Goal: Book appointment/travel/reservation

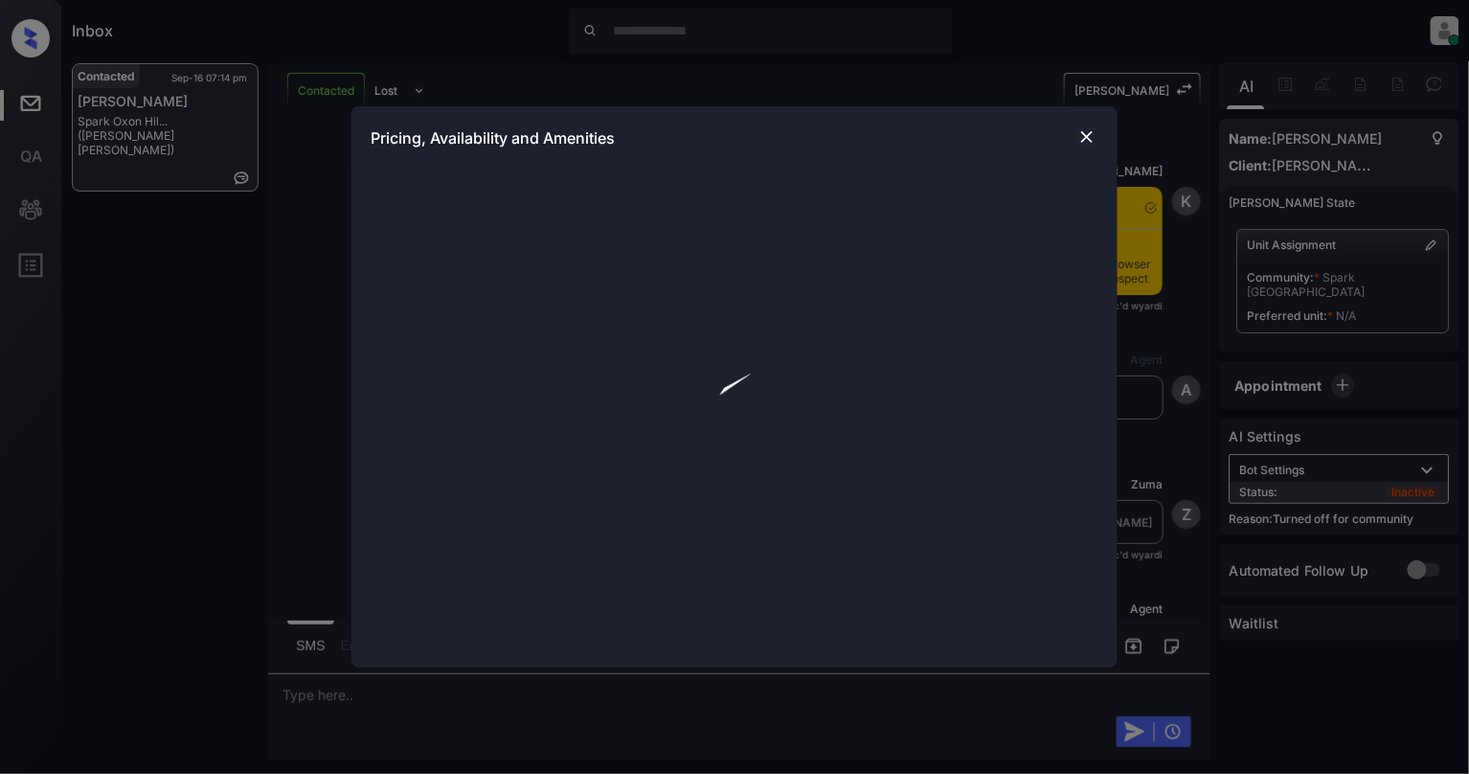
scroll to position [1738, 0]
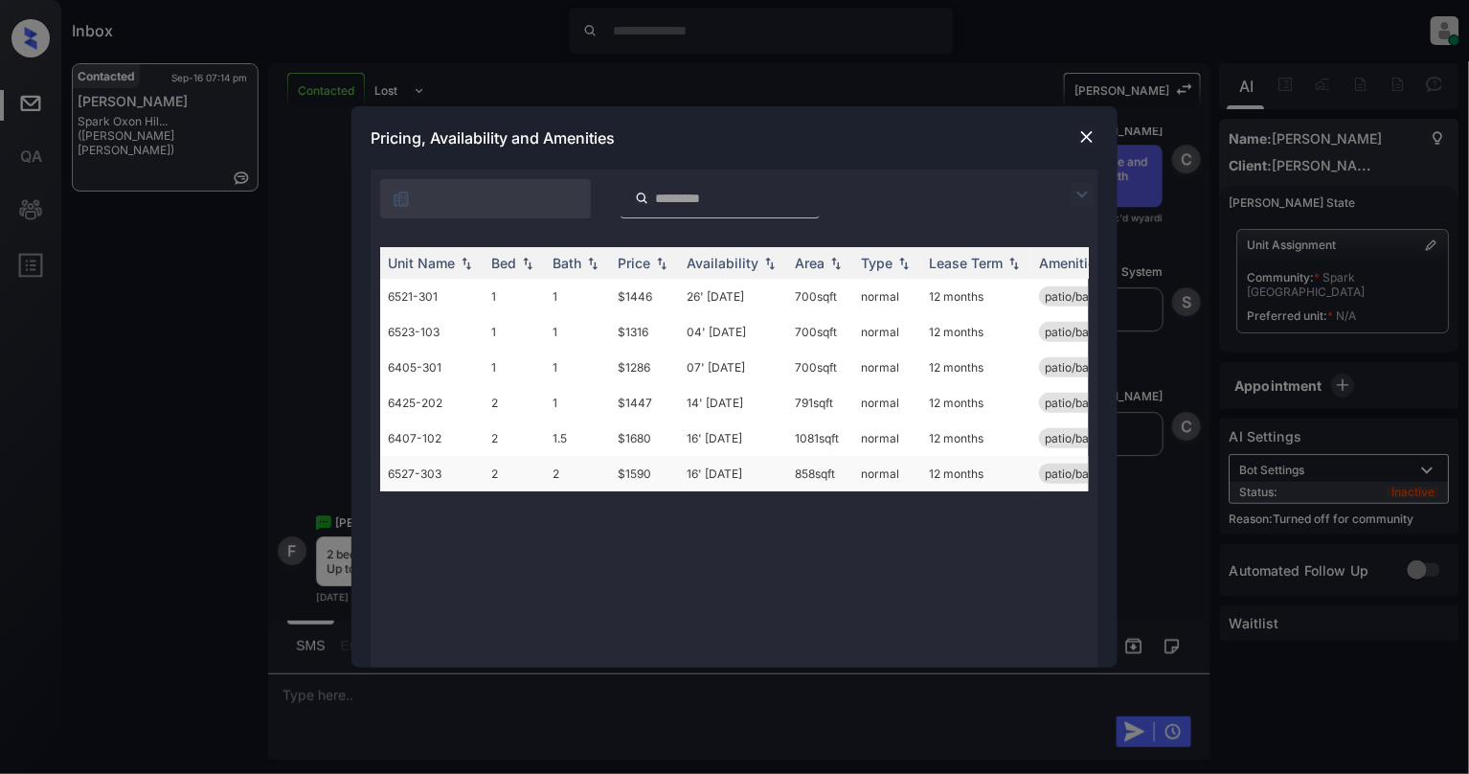
click at [515, 480] on td "2" at bounding box center [514, 473] width 61 height 35
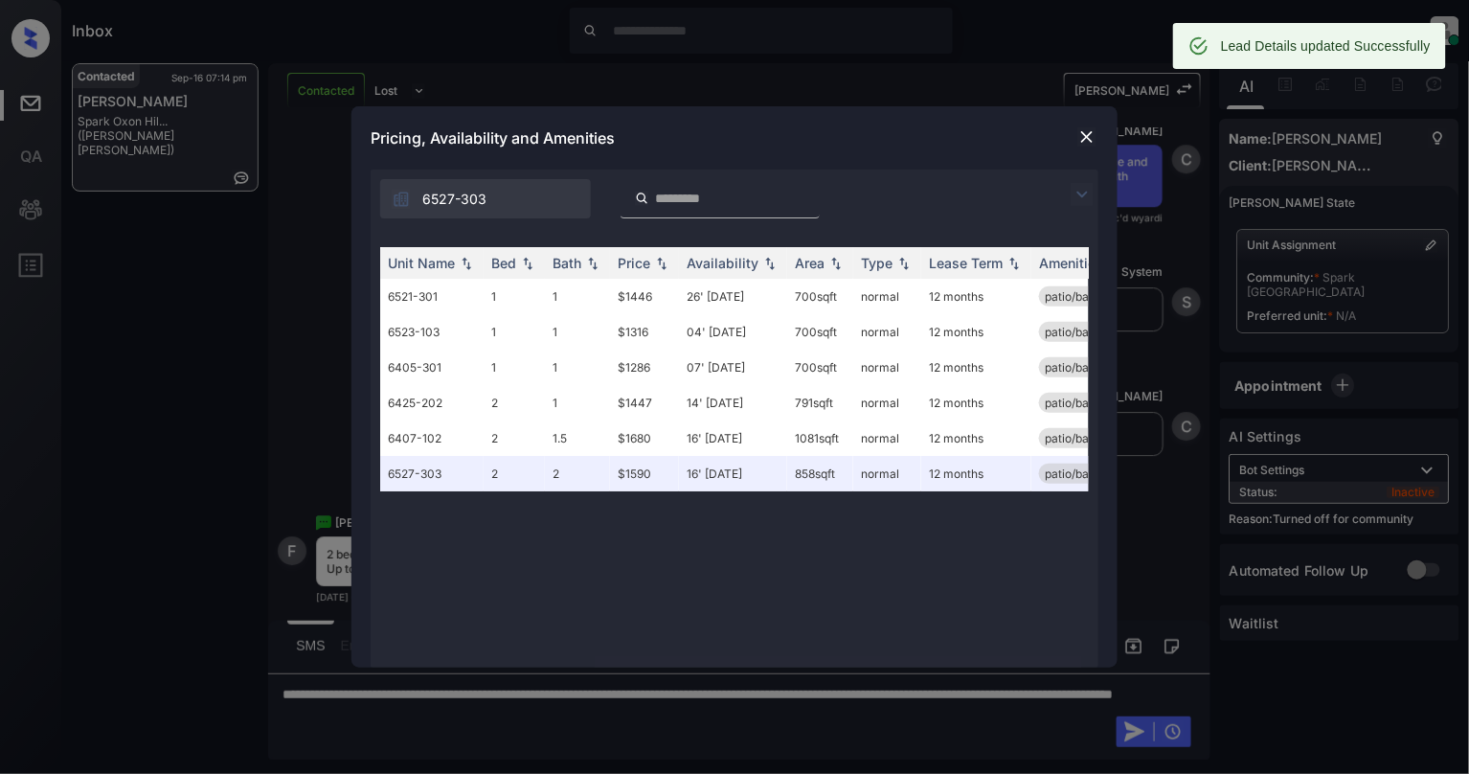
click at [1090, 131] on img at bounding box center [1087, 136] width 19 height 19
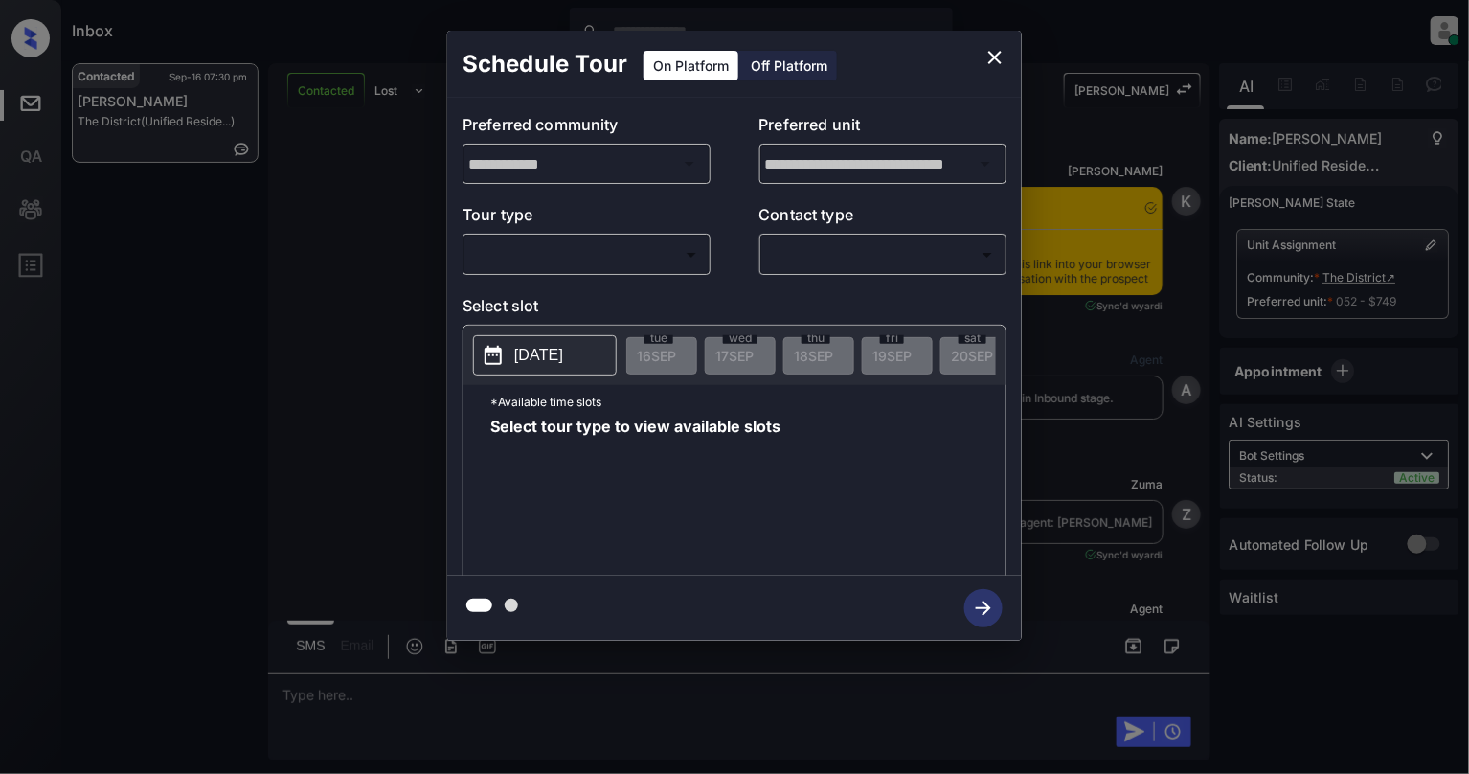
scroll to position [3143, 0]
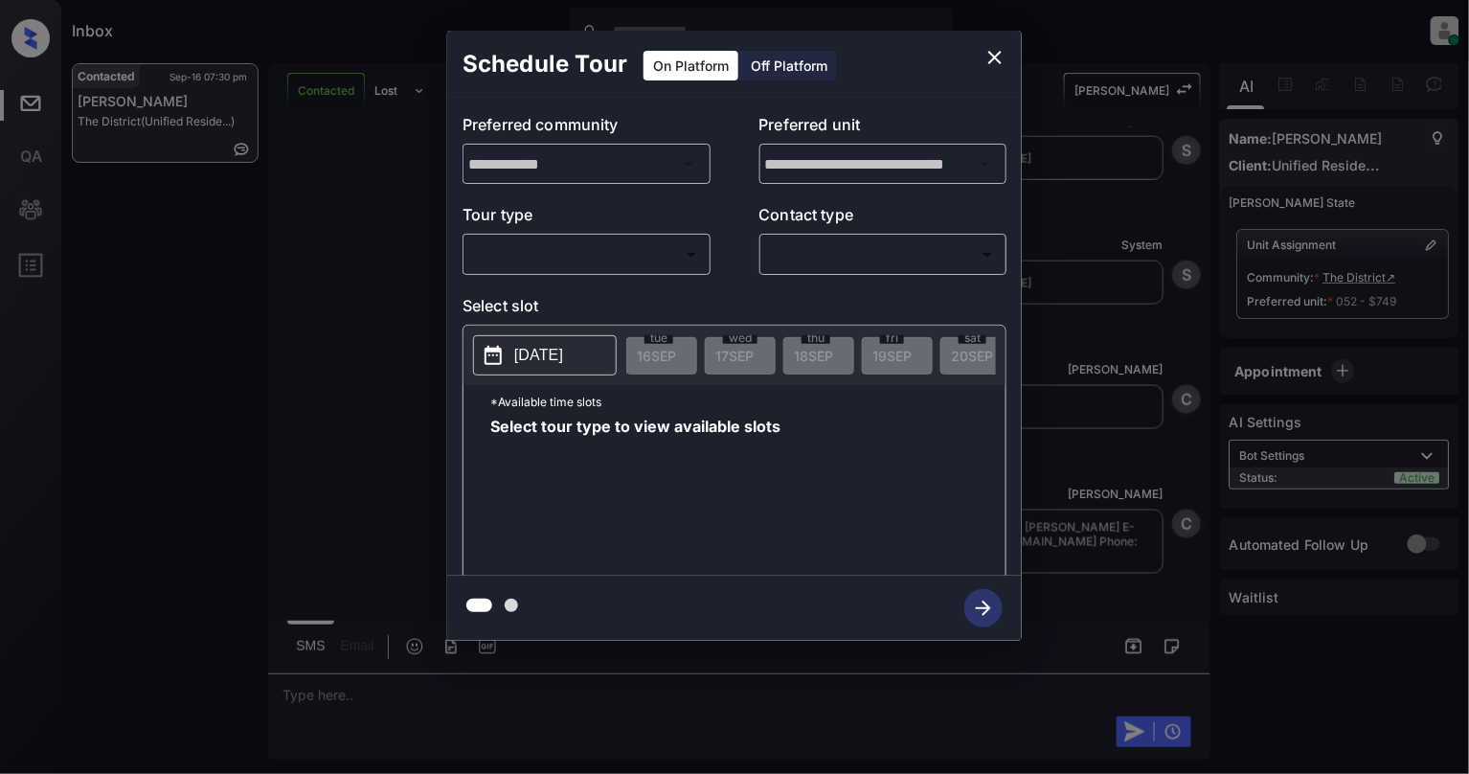
click at [638, 261] on body "Inbox [PERSON_NAME] Online Set yourself offline Set yourself on break Profile S…" at bounding box center [734, 387] width 1469 height 774
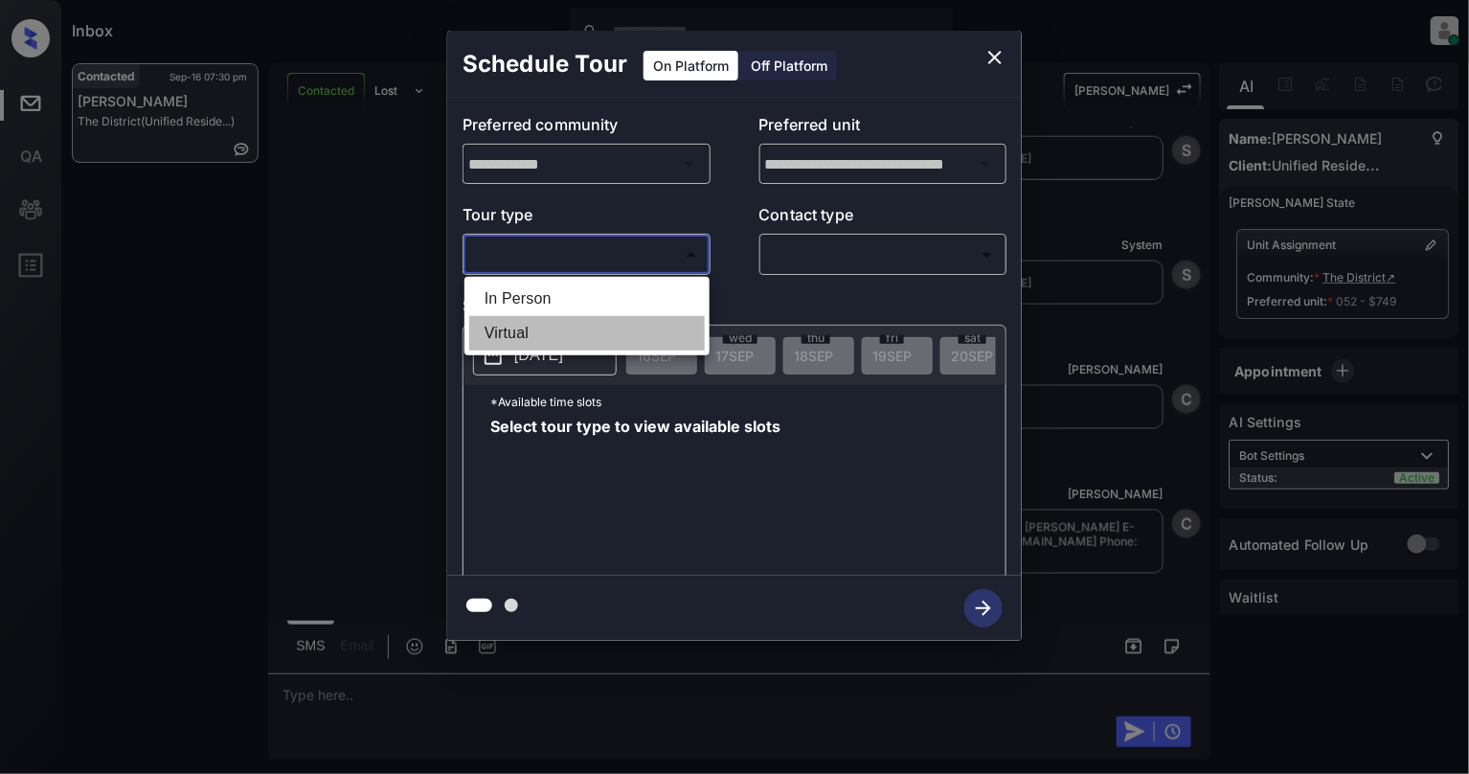
click at [629, 318] on li "Virtual" at bounding box center [587, 333] width 236 height 34
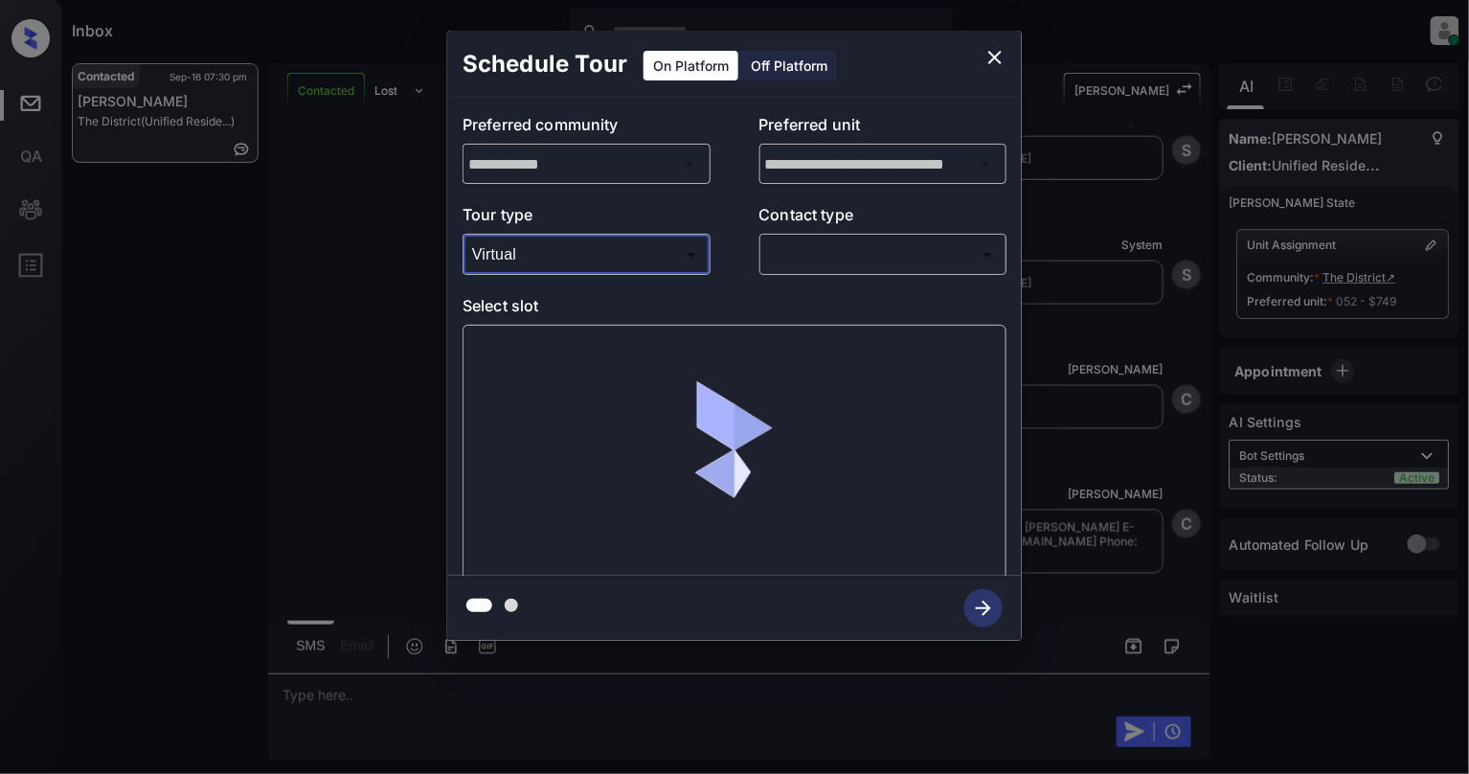
click at [573, 266] on div "**********" at bounding box center [734, 337] width 575 height 478
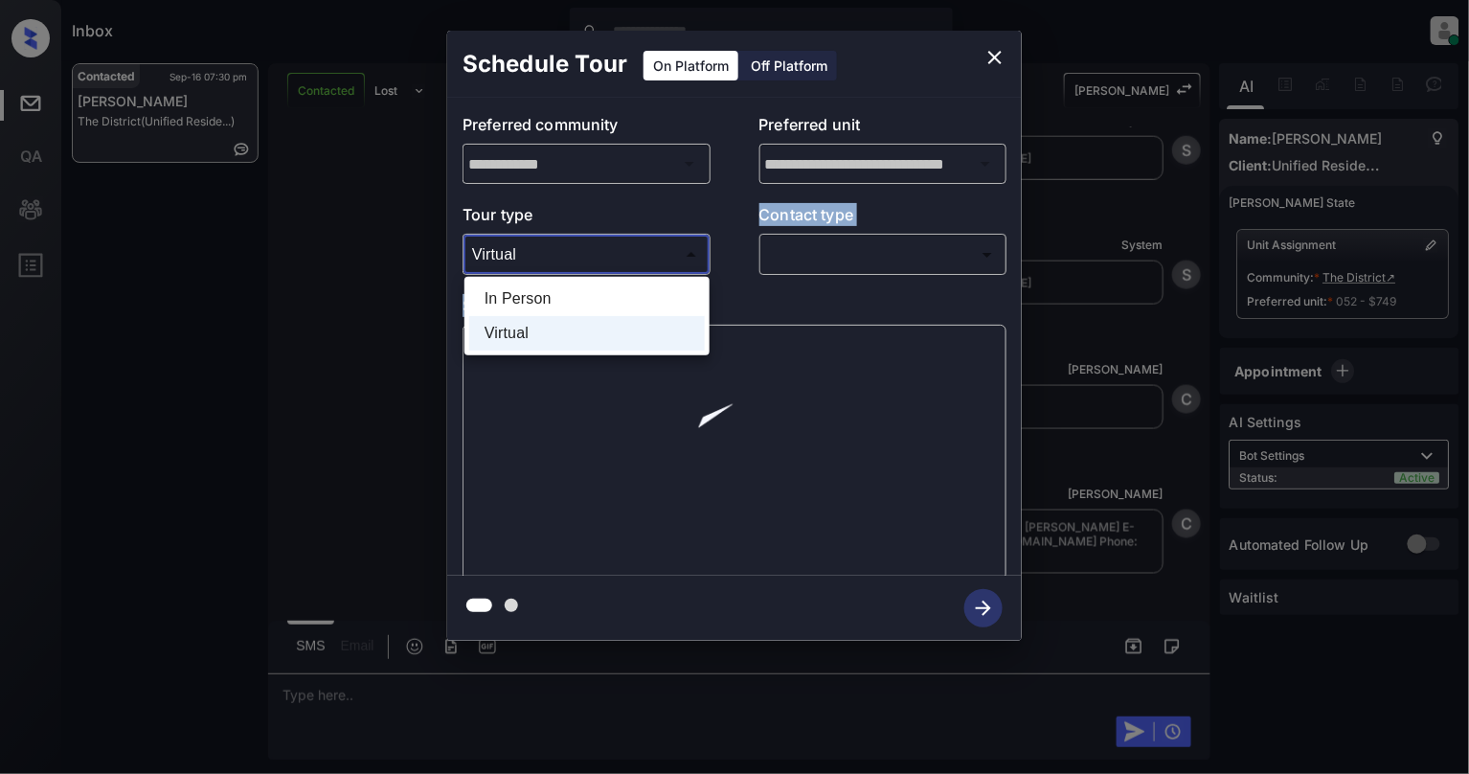
click at [568, 261] on body "Inbox [PERSON_NAME] Online Set yourself offline Set yourself on break Profile S…" at bounding box center [734, 387] width 1469 height 774
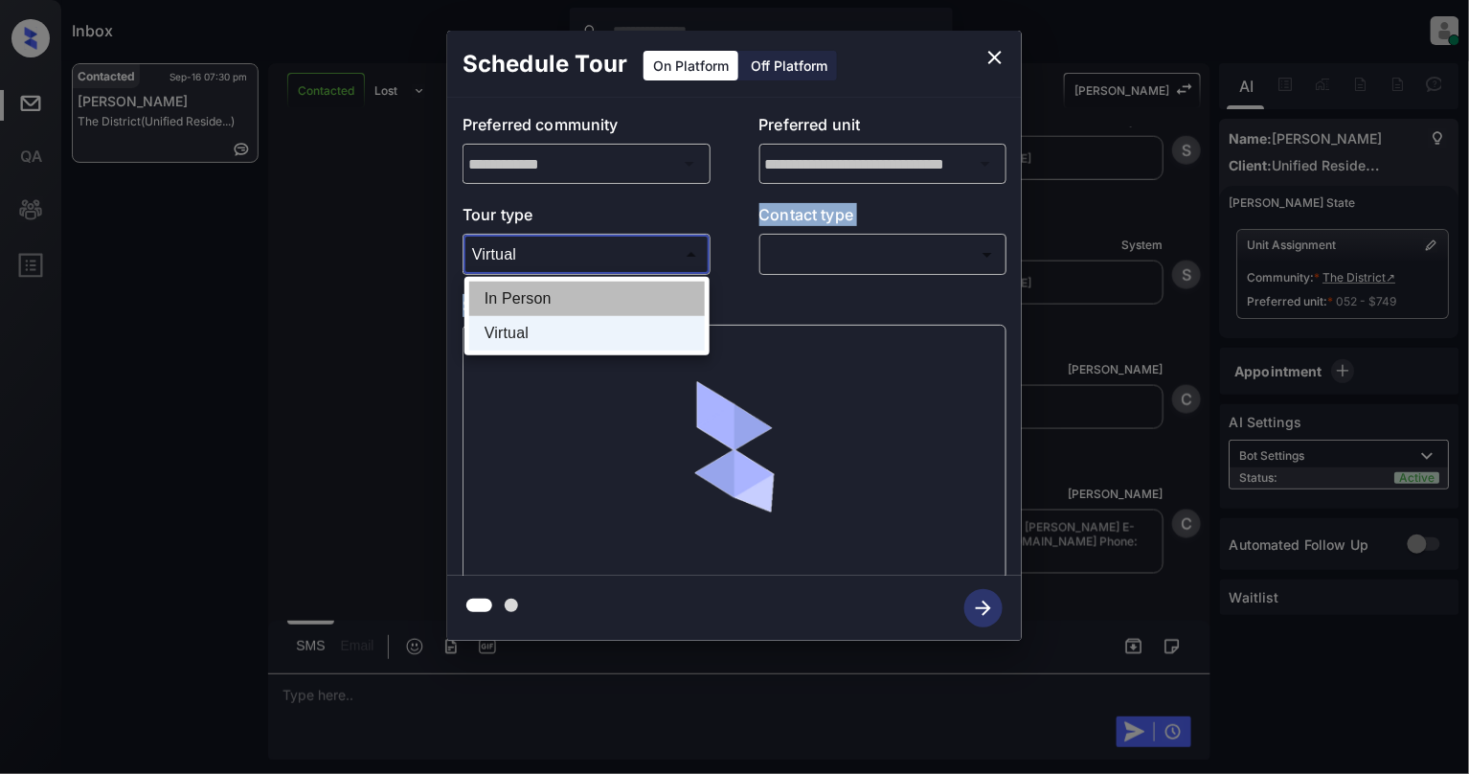
click at [567, 304] on li "In Person" at bounding box center [587, 299] width 236 height 34
type input "********"
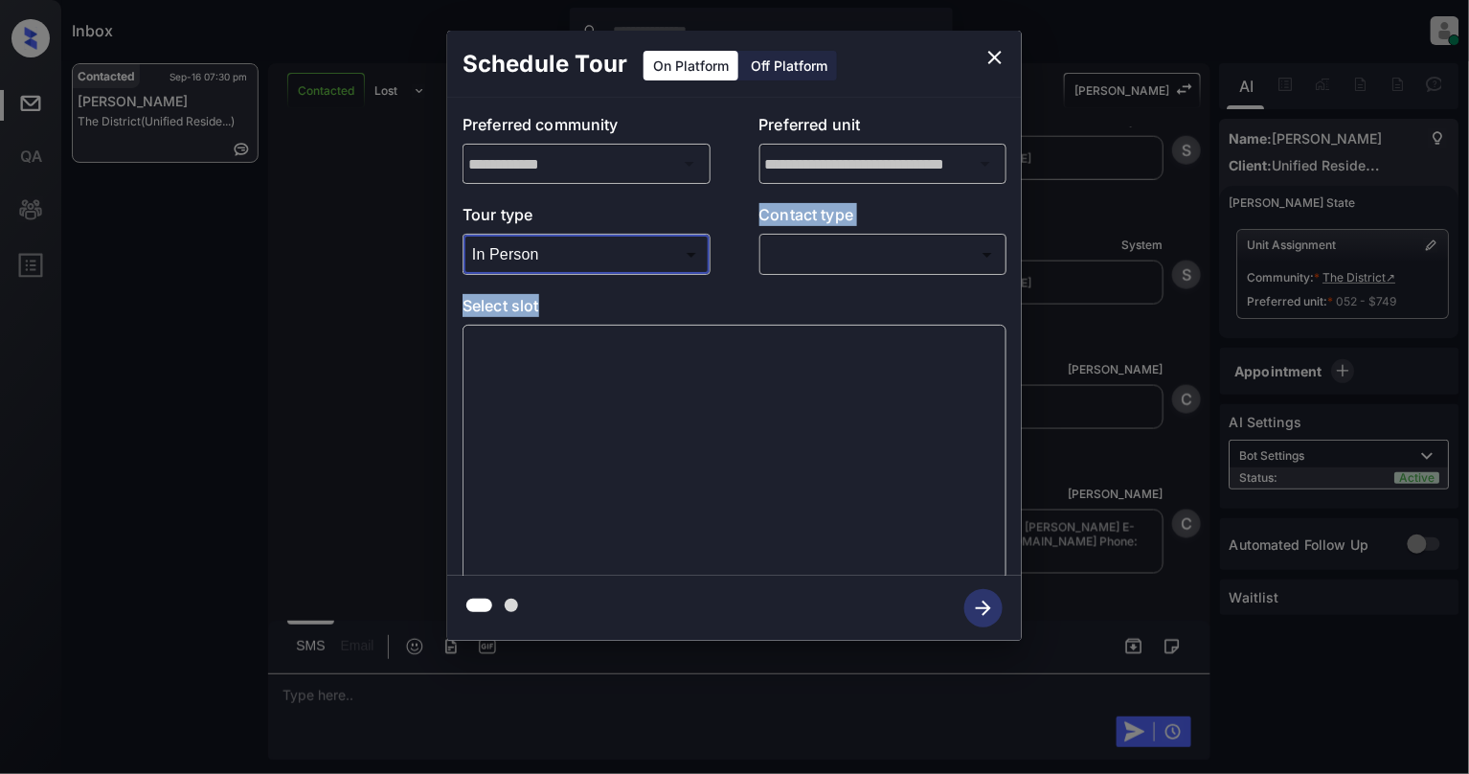
click at [886, 250] on body "Inbox [PERSON_NAME] Online Set yourself offline Set yourself on break Profile S…" at bounding box center [734, 387] width 1469 height 774
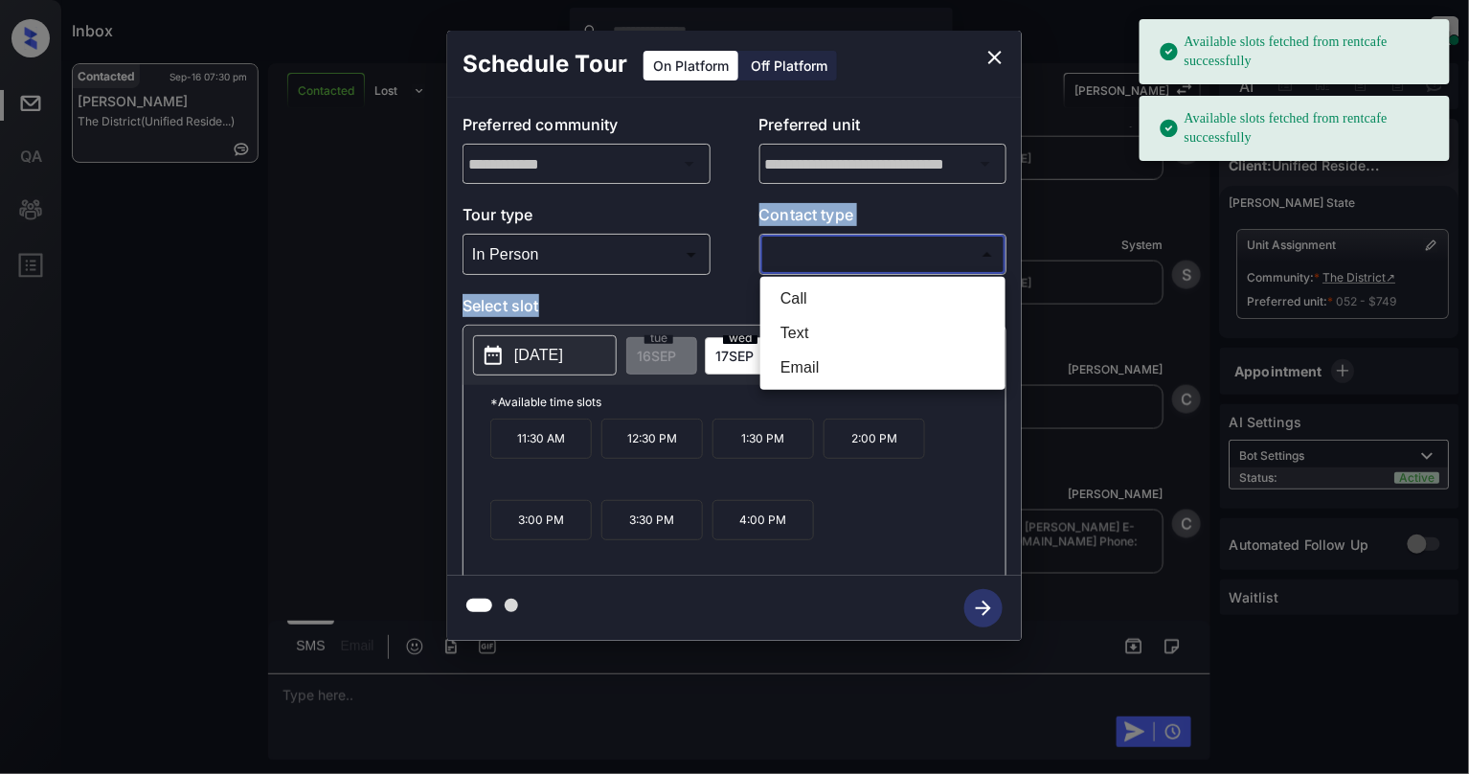
click at [856, 365] on li "Email" at bounding box center [883, 368] width 236 height 34
type input "*****"
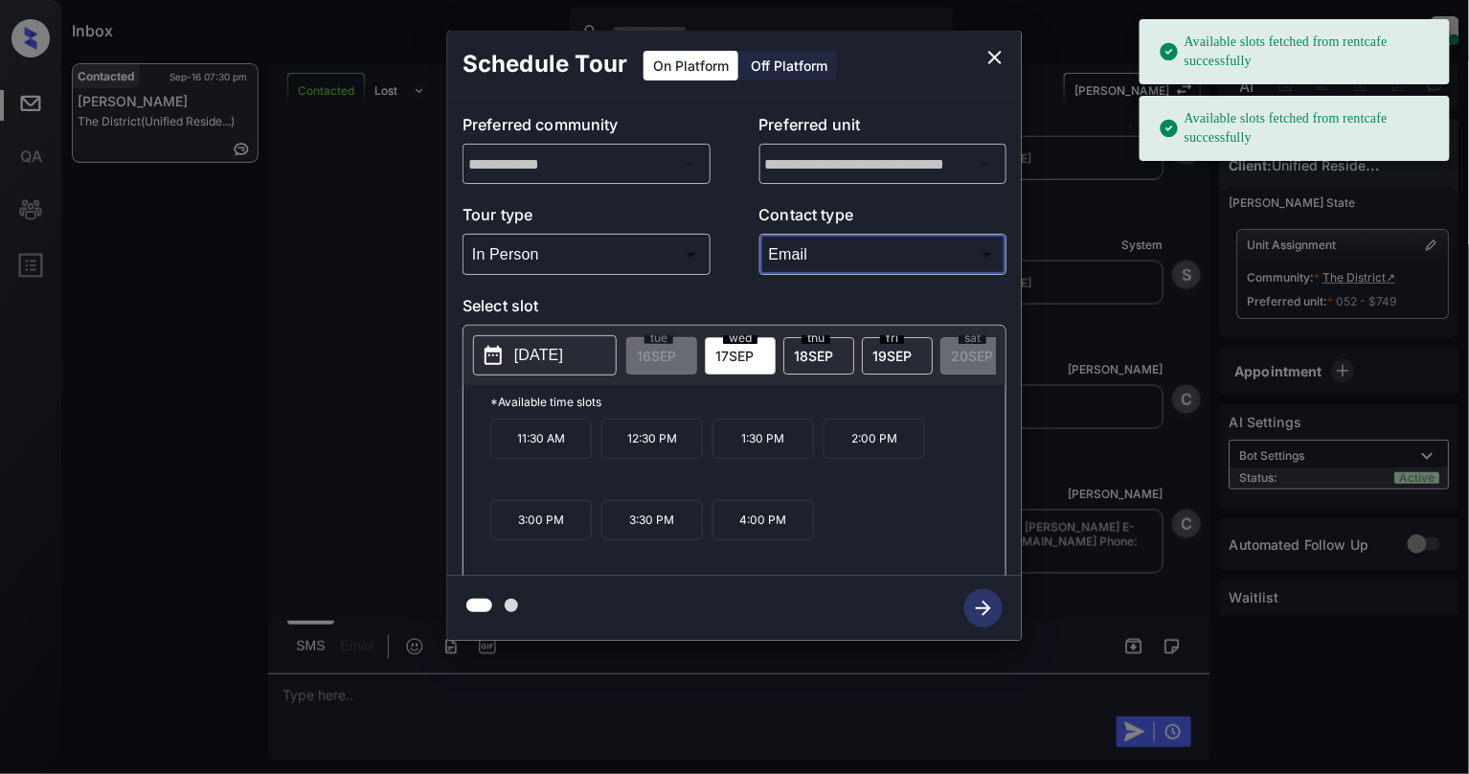
click at [523, 459] on p "11:30 AM" at bounding box center [541, 439] width 102 height 40
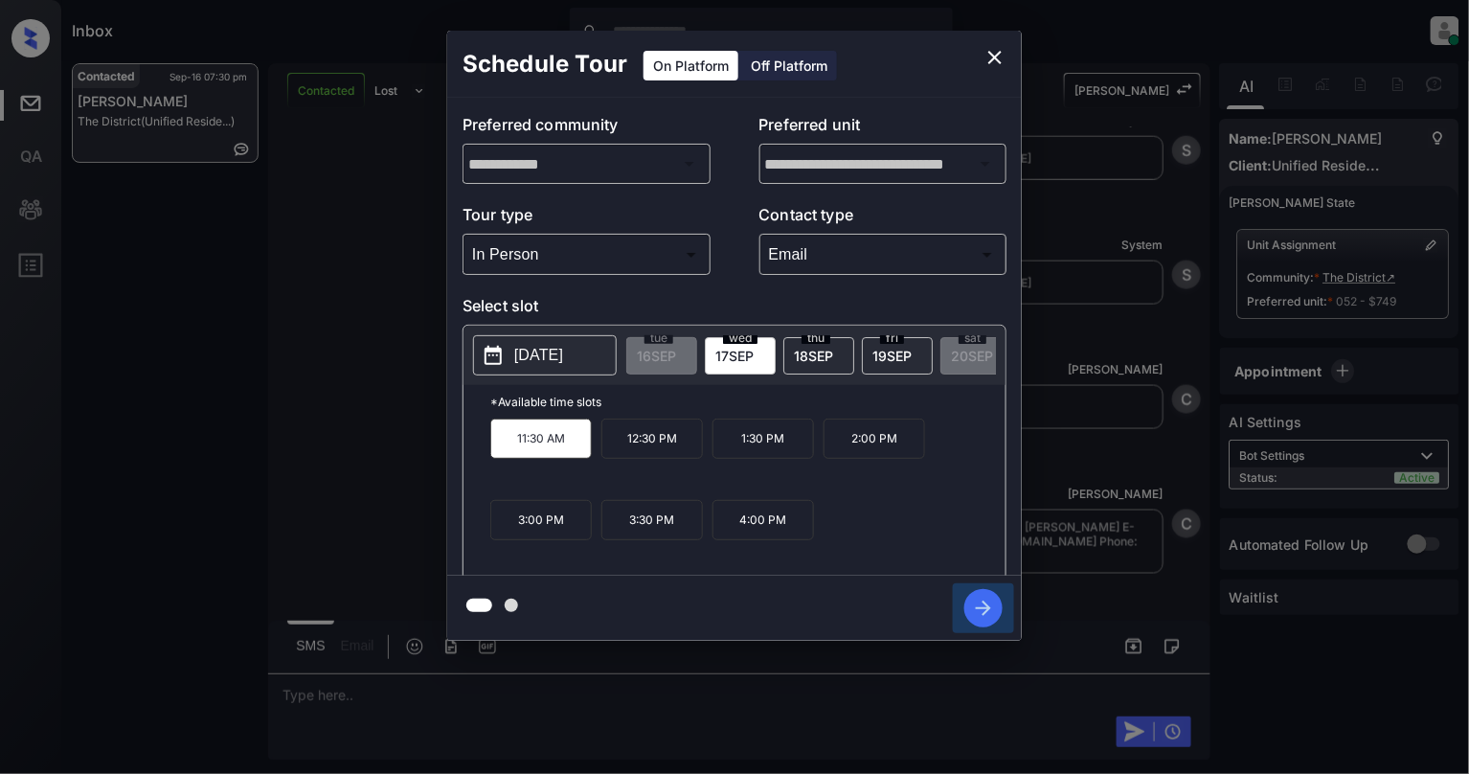
click at [983, 602] on icon "button" at bounding box center [984, 608] width 38 height 38
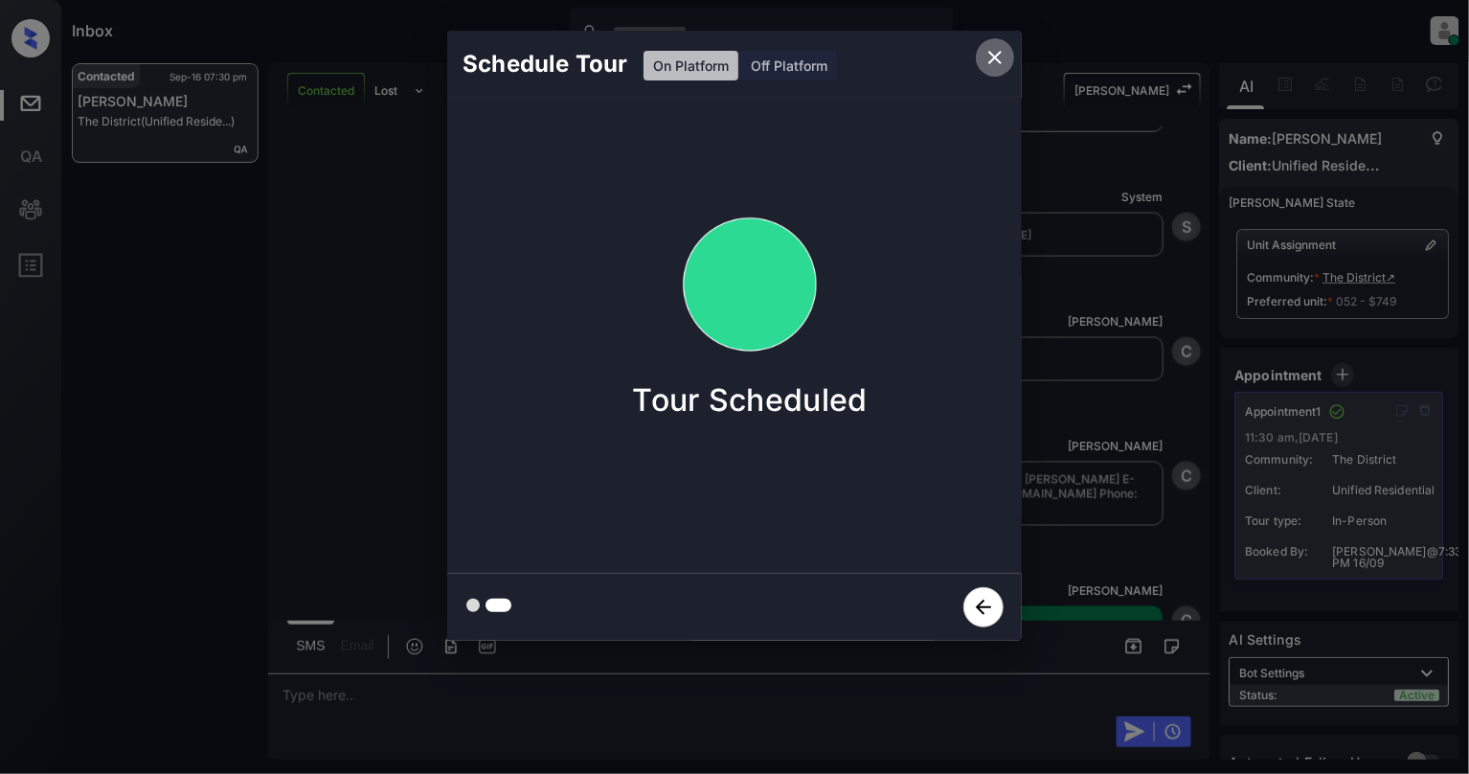
click at [990, 63] on icon "close" at bounding box center [995, 57] width 23 height 23
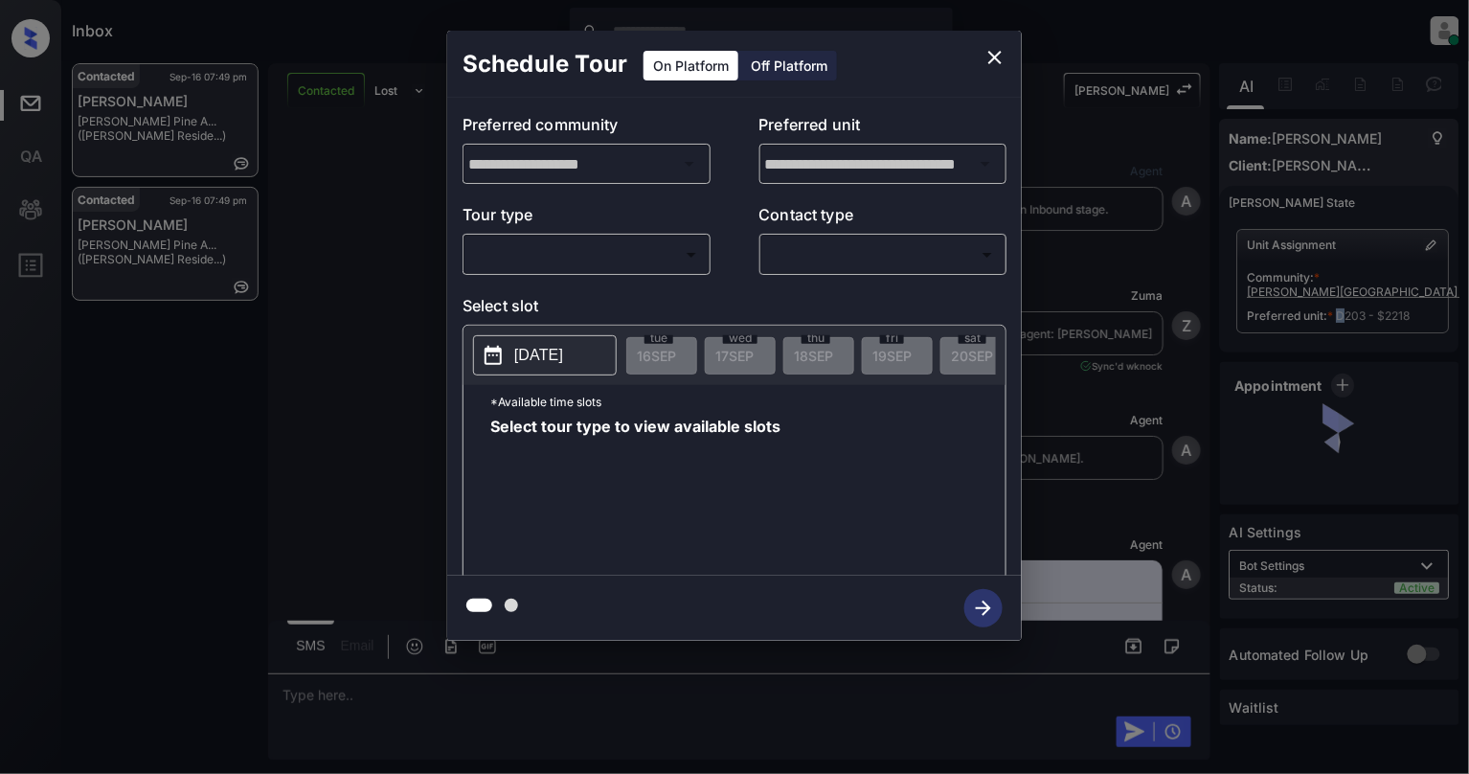
scroll to position [3264, 0]
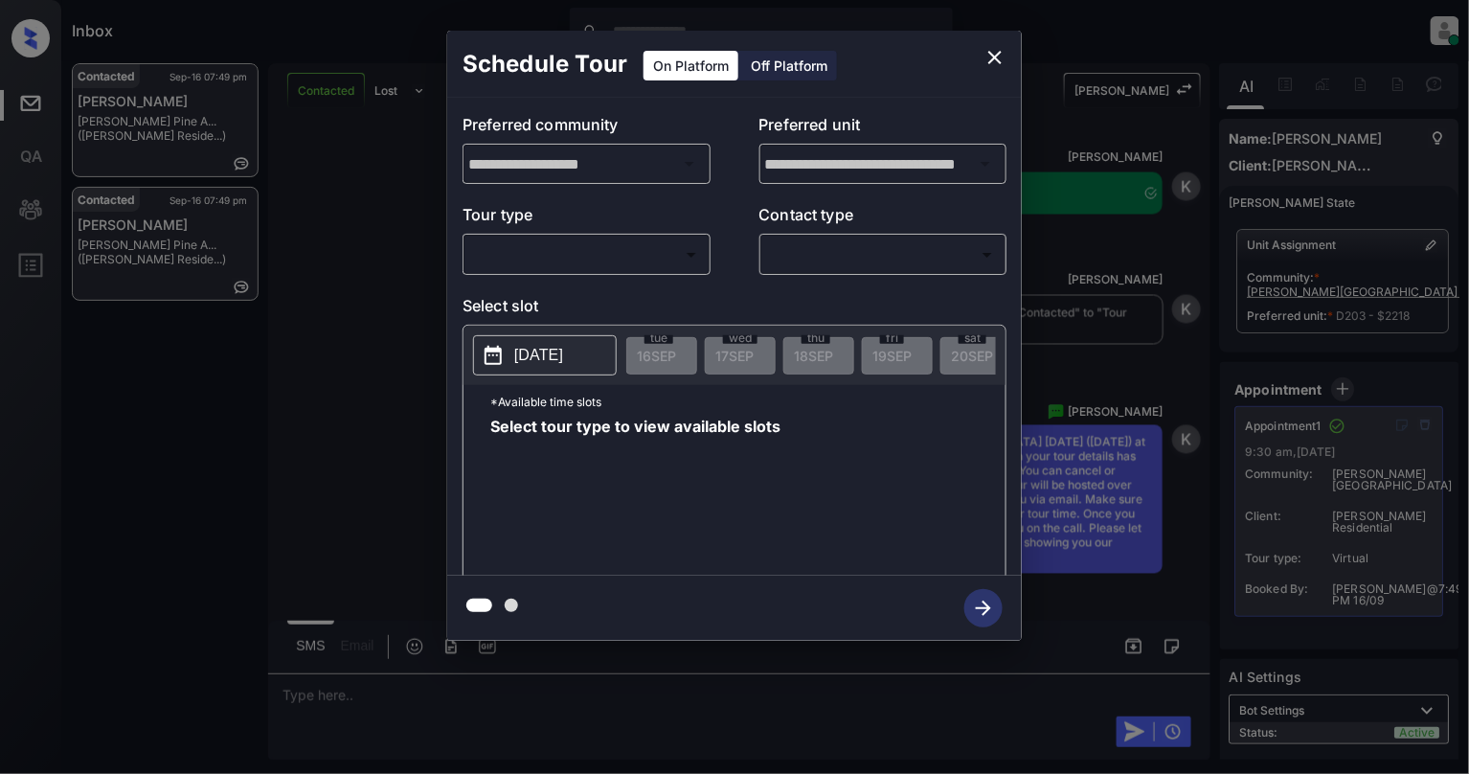
click at [531, 275] on div "​ ​" at bounding box center [587, 254] width 248 height 41
click at [1002, 47] on button "close" at bounding box center [995, 57] width 38 height 38
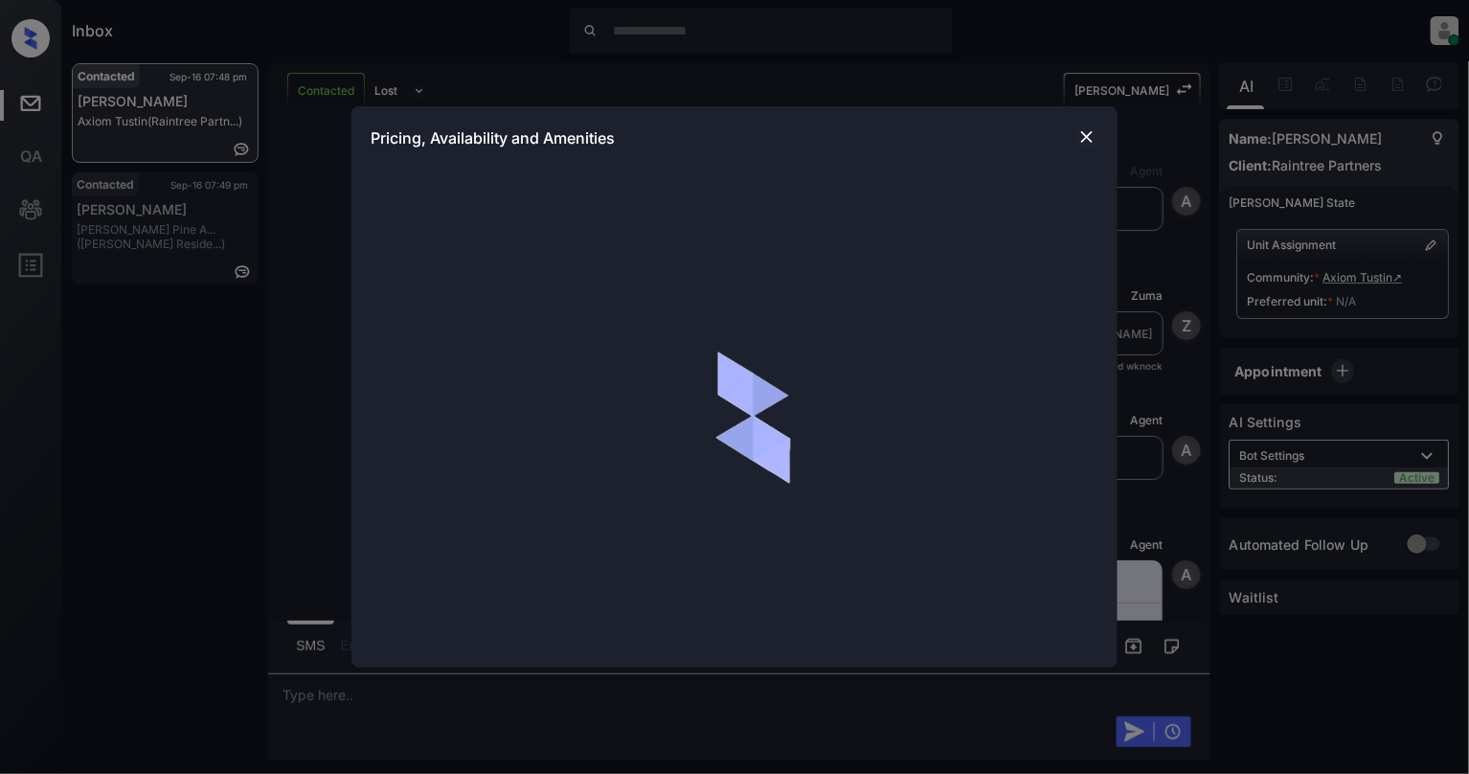
scroll to position [1517, 0]
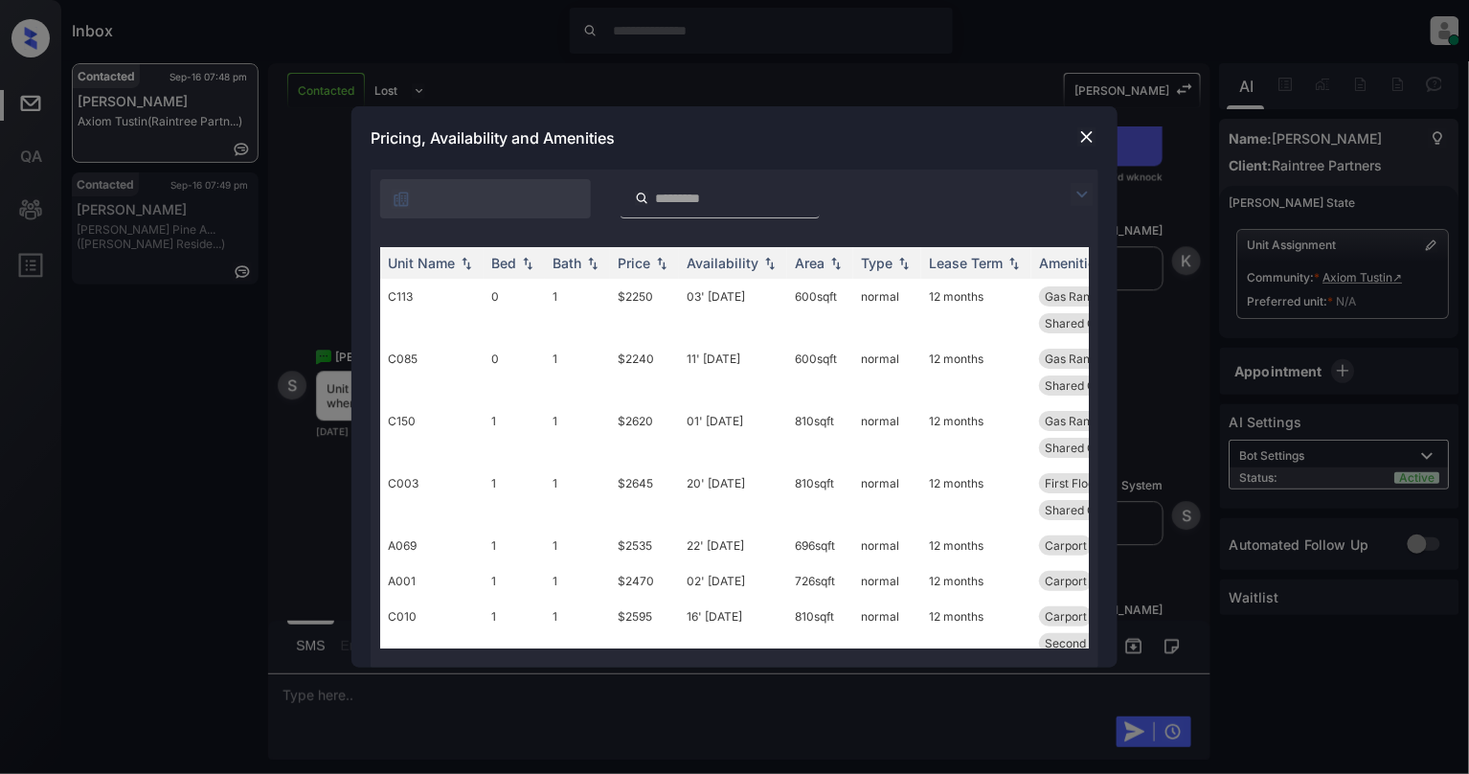
click at [680, 193] on input "search" at bounding box center [731, 199] width 157 height 16
type input "*"
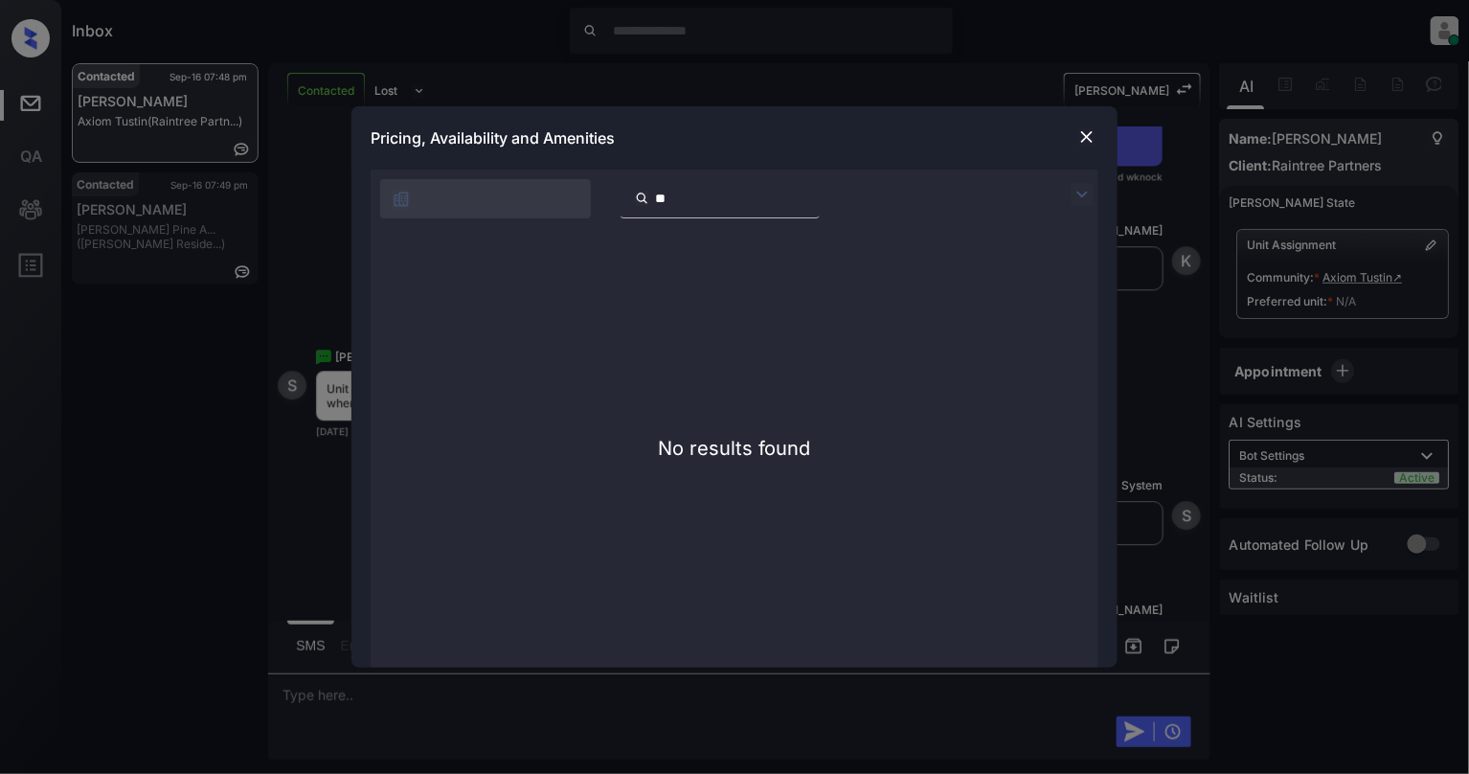
type input "*"
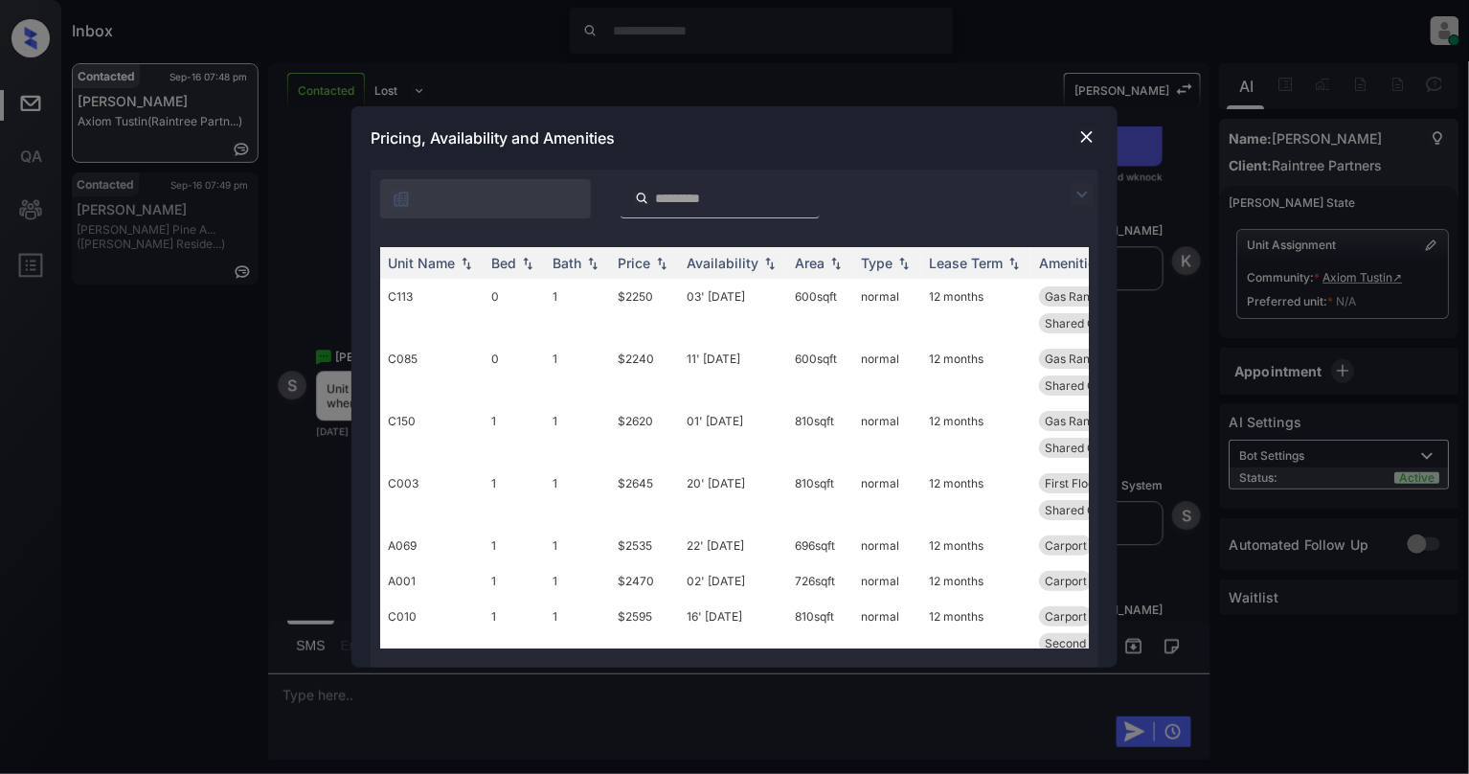
click at [1086, 132] on img at bounding box center [1087, 136] width 19 height 19
